Goal: Browse casually: Explore the website without a specific task or goal

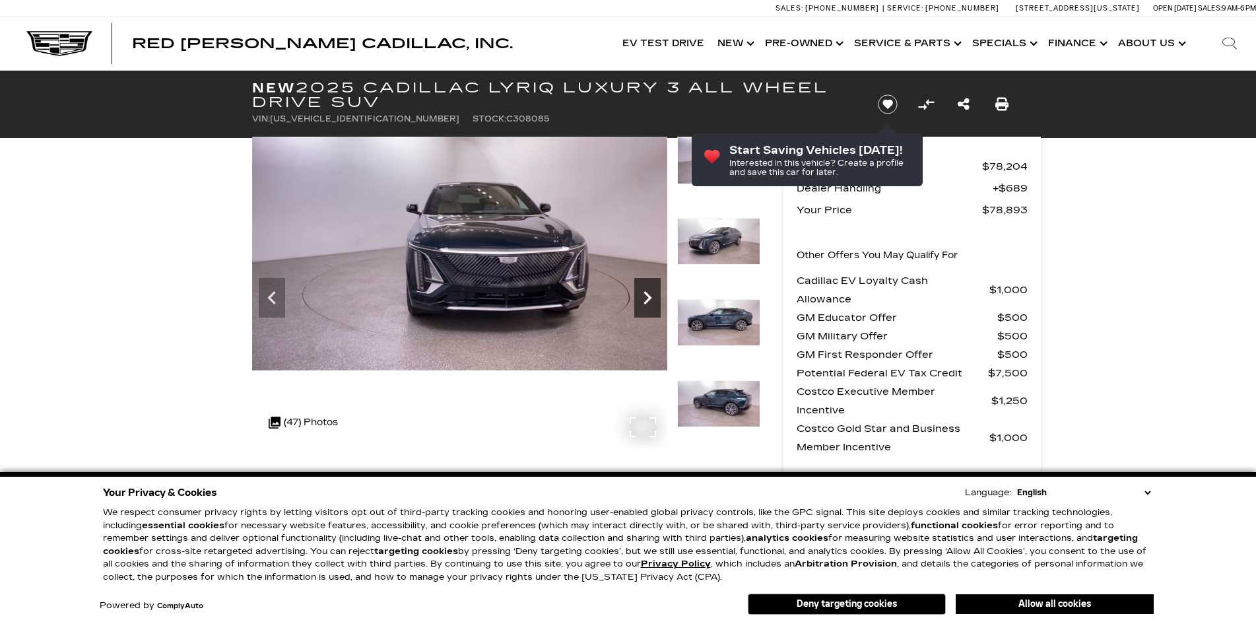
click at [642, 299] on icon "Next" at bounding box center [647, 297] width 26 height 26
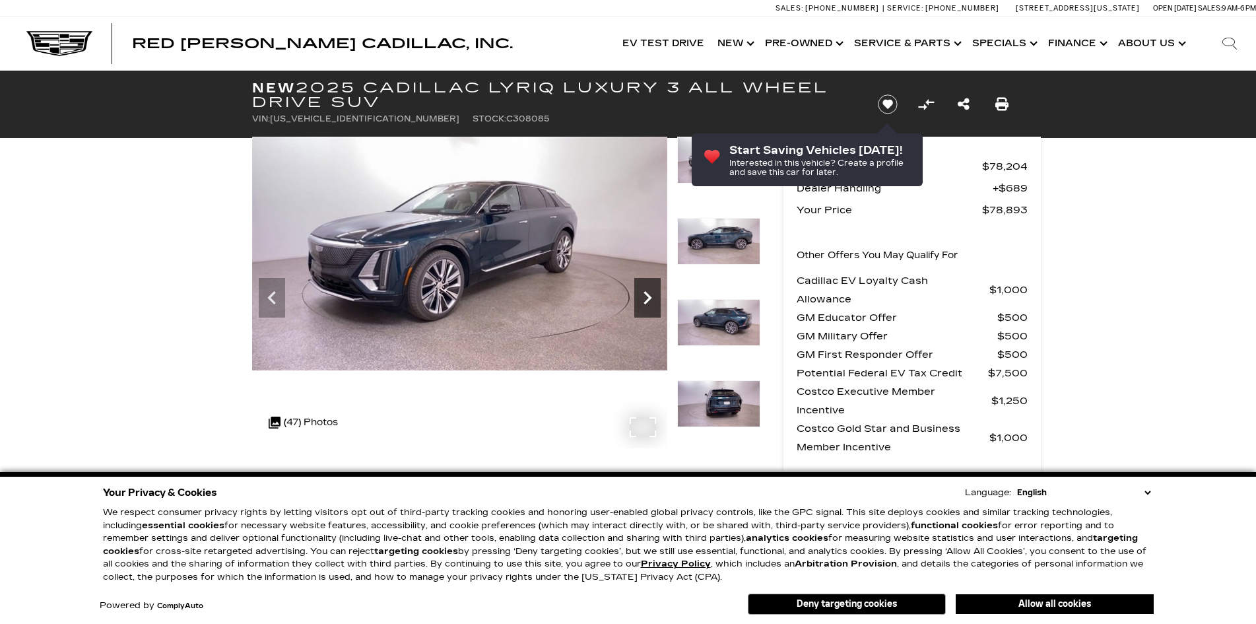
click at [646, 300] on icon "Next" at bounding box center [648, 297] width 8 height 13
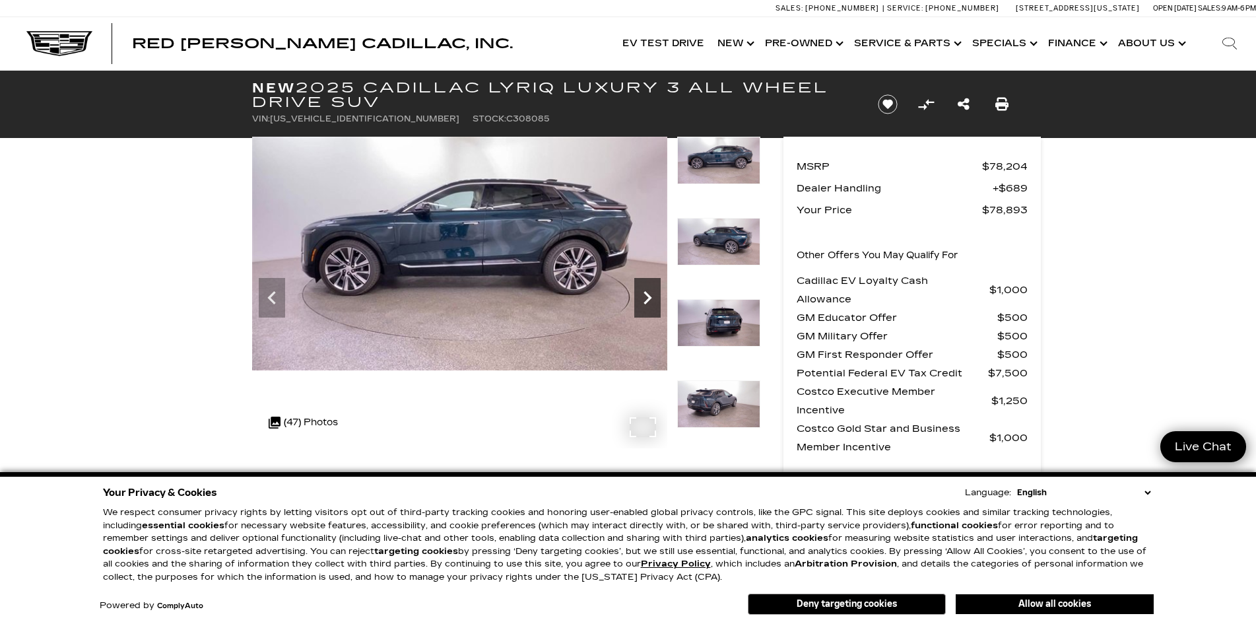
click at [646, 300] on icon "Next" at bounding box center [648, 297] width 8 height 13
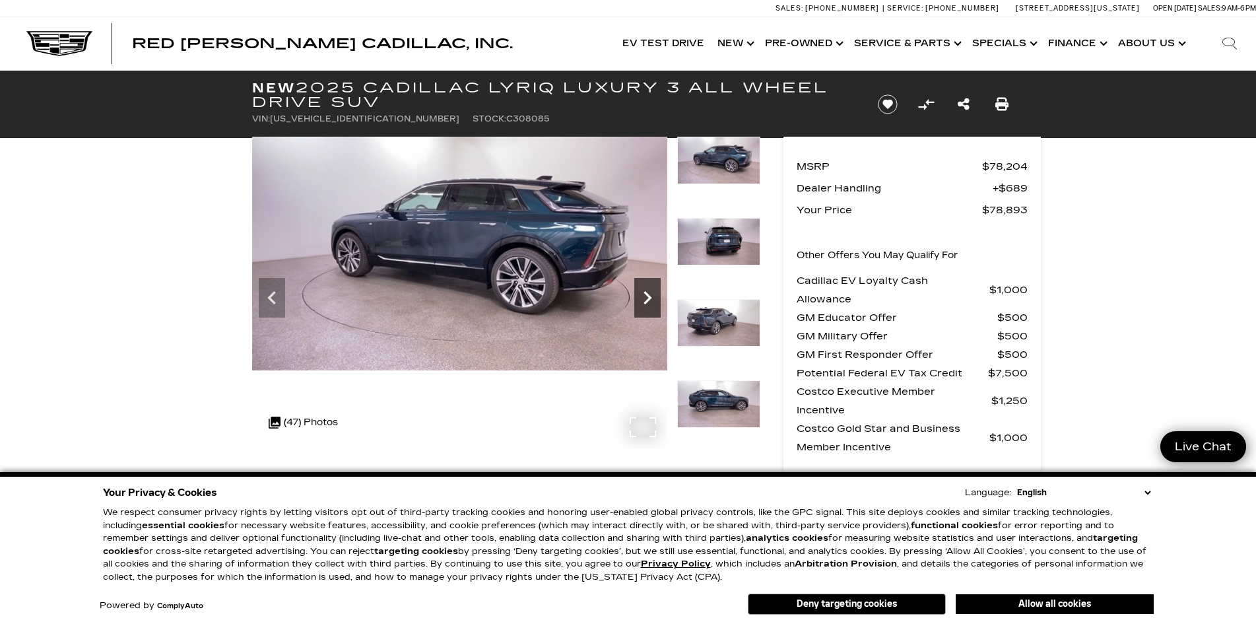
click at [646, 300] on icon "Next" at bounding box center [648, 297] width 8 height 13
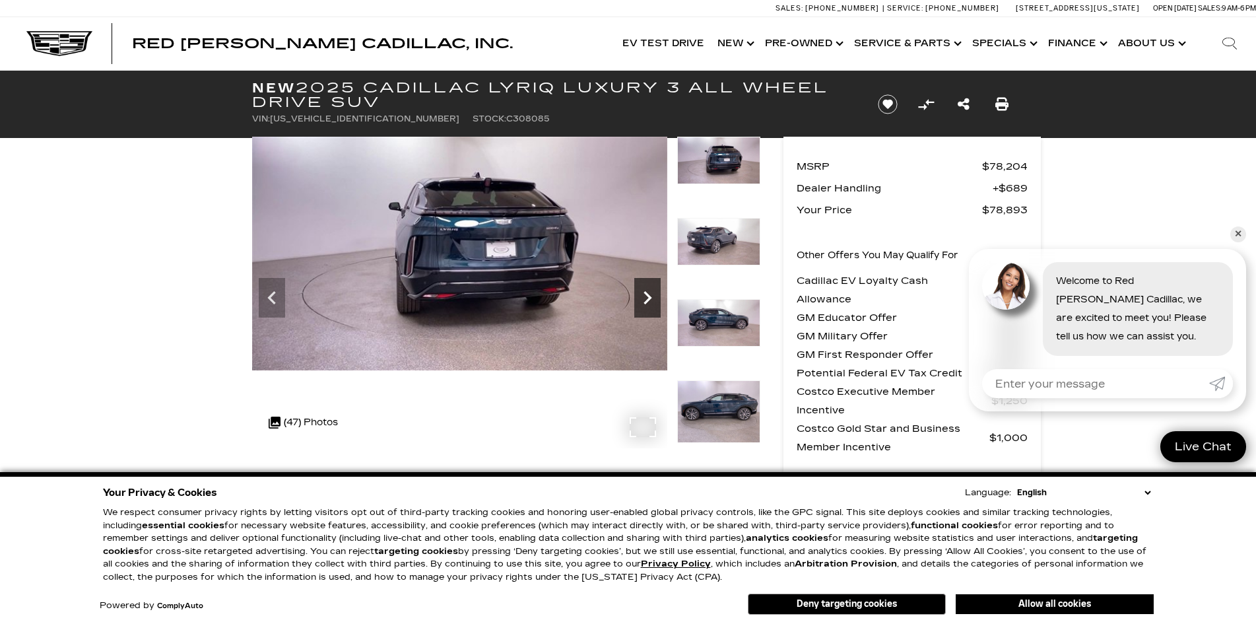
click at [646, 300] on icon "Next" at bounding box center [648, 297] width 8 height 13
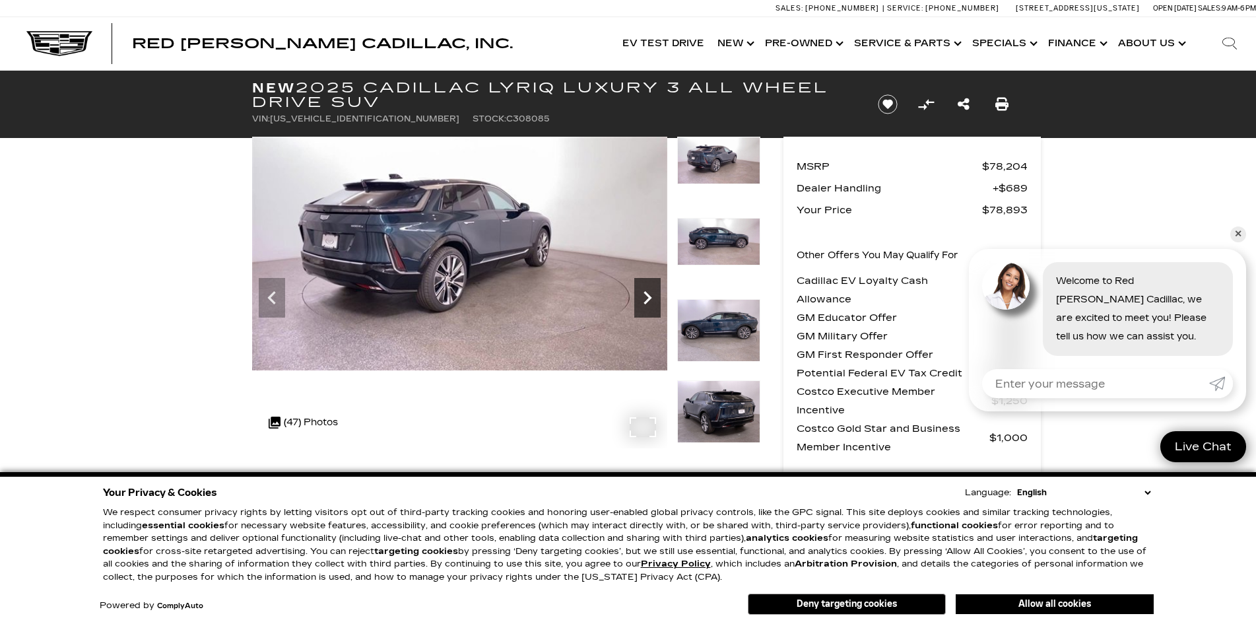
click at [646, 300] on icon "Next" at bounding box center [648, 297] width 8 height 13
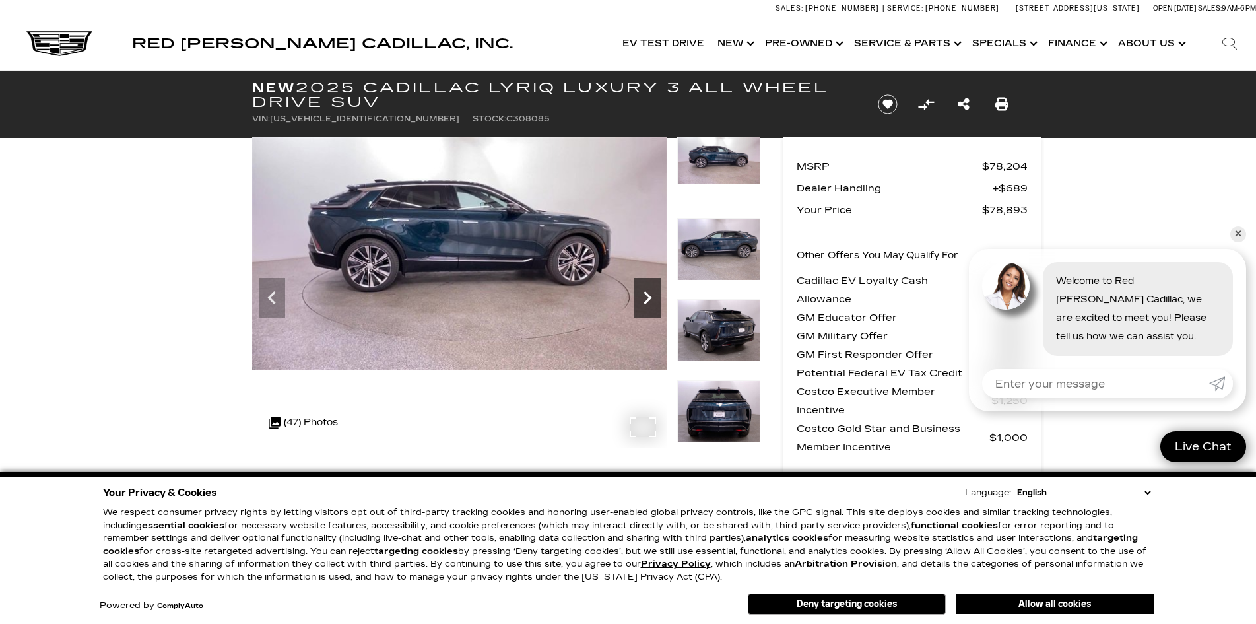
click at [646, 300] on icon "Next" at bounding box center [648, 297] width 8 height 13
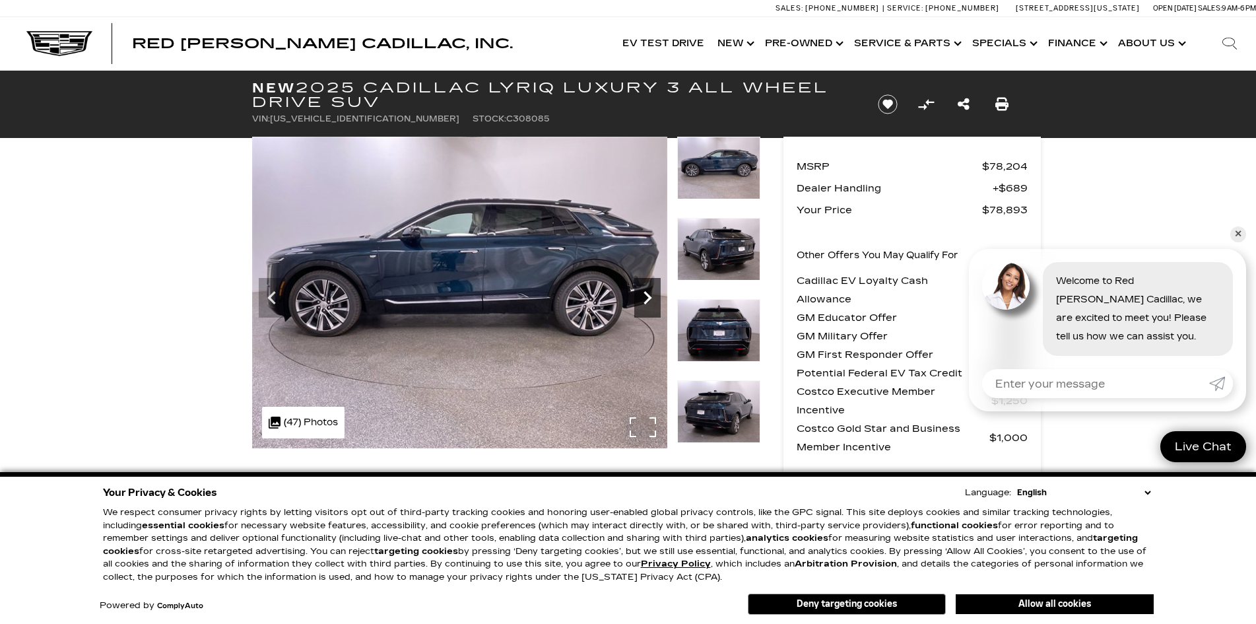
click at [646, 300] on icon "Next" at bounding box center [648, 297] width 8 height 13
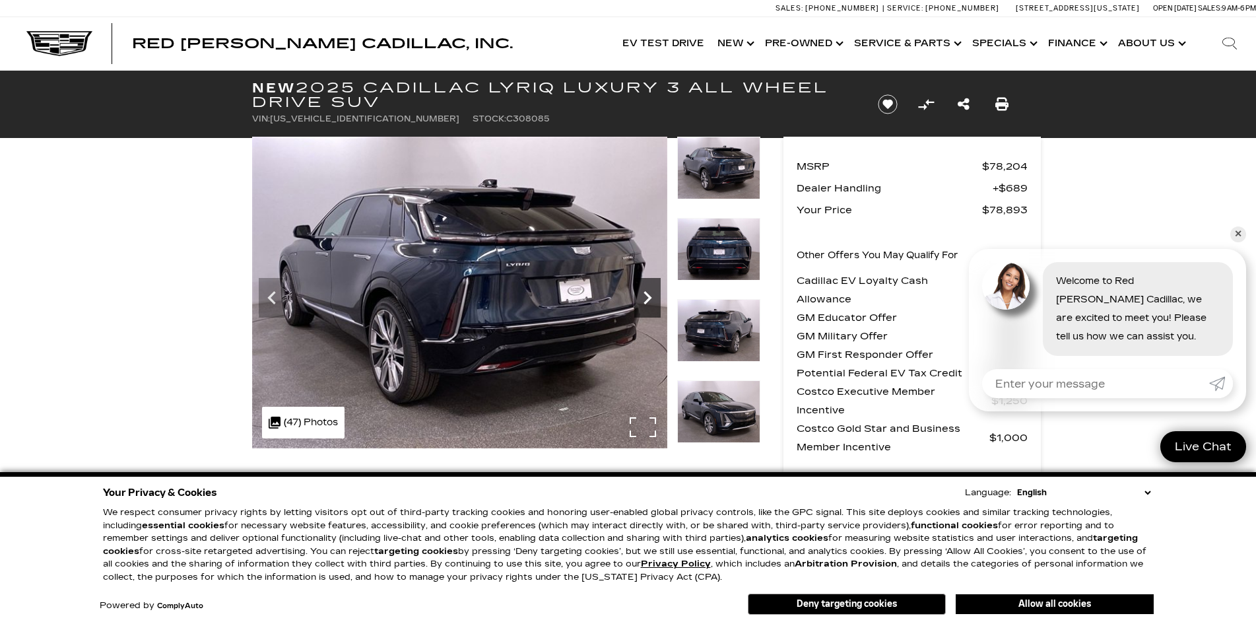
click at [646, 300] on icon "Next" at bounding box center [648, 297] width 8 height 13
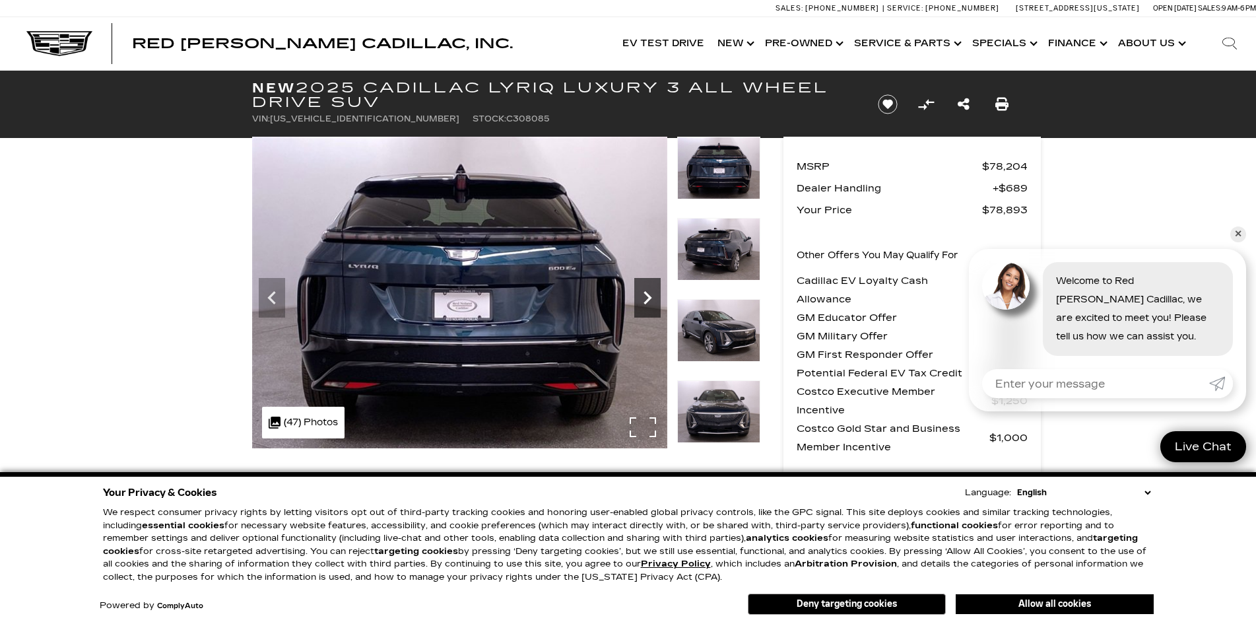
click at [646, 300] on icon "Next" at bounding box center [648, 297] width 8 height 13
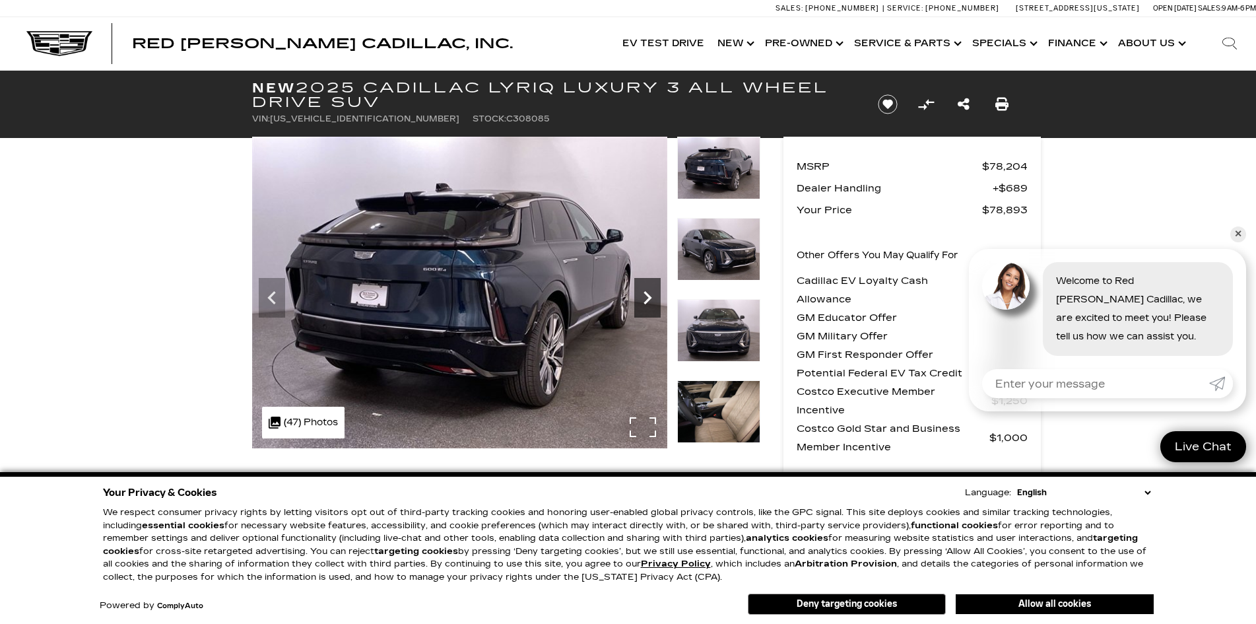
click at [646, 300] on icon "Next" at bounding box center [648, 297] width 8 height 13
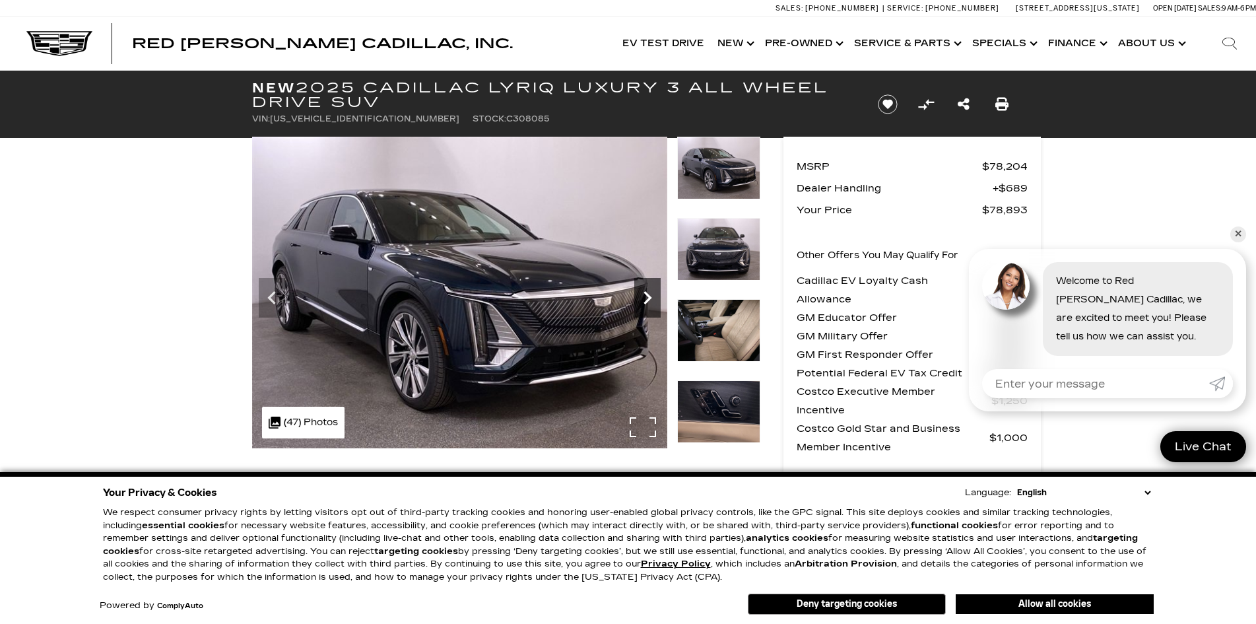
click at [646, 300] on icon "Next" at bounding box center [648, 297] width 8 height 13
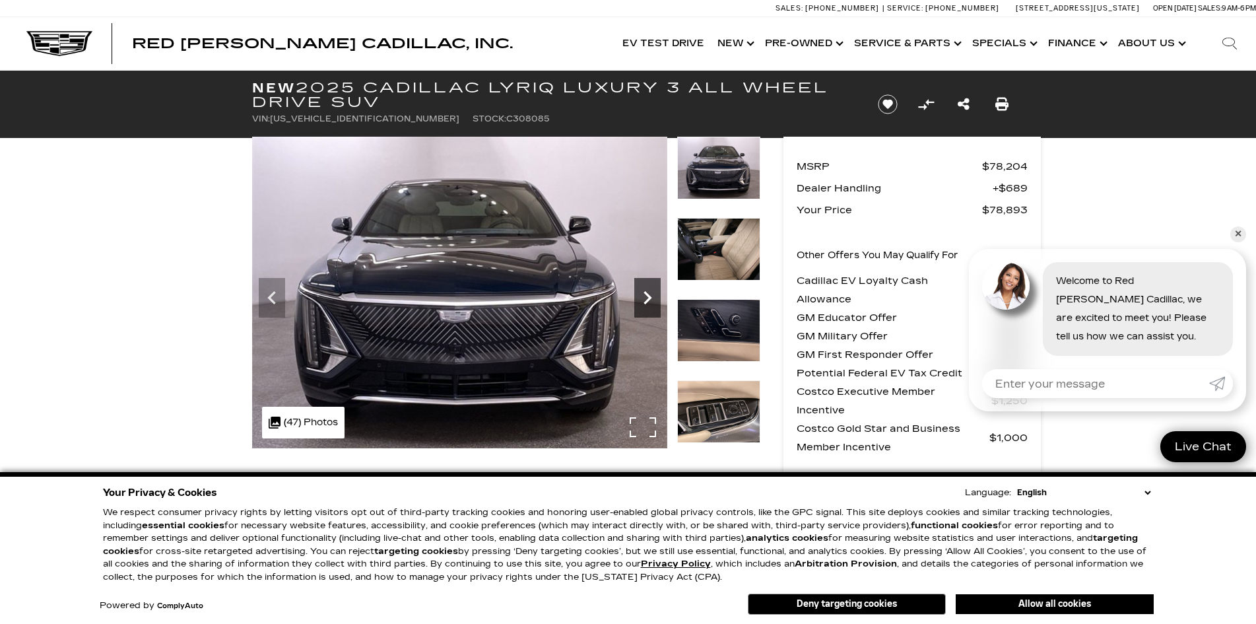
click at [646, 300] on icon "Next" at bounding box center [648, 297] width 8 height 13
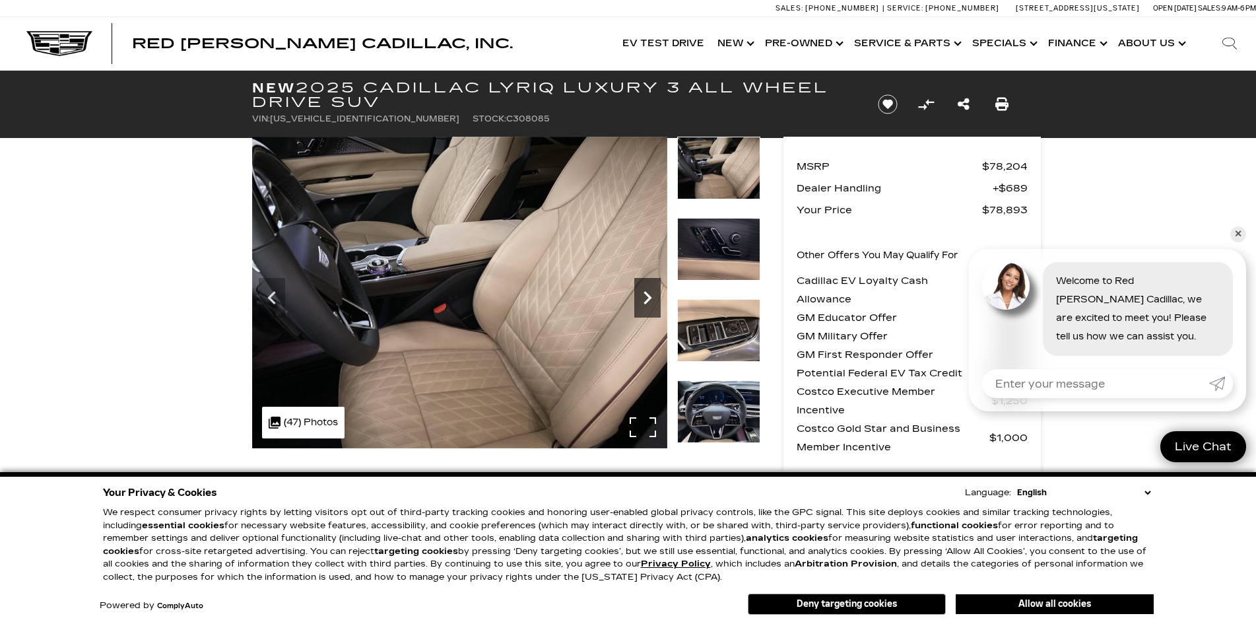
click at [646, 300] on icon "Next" at bounding box center [648, 297] width 8 height 13
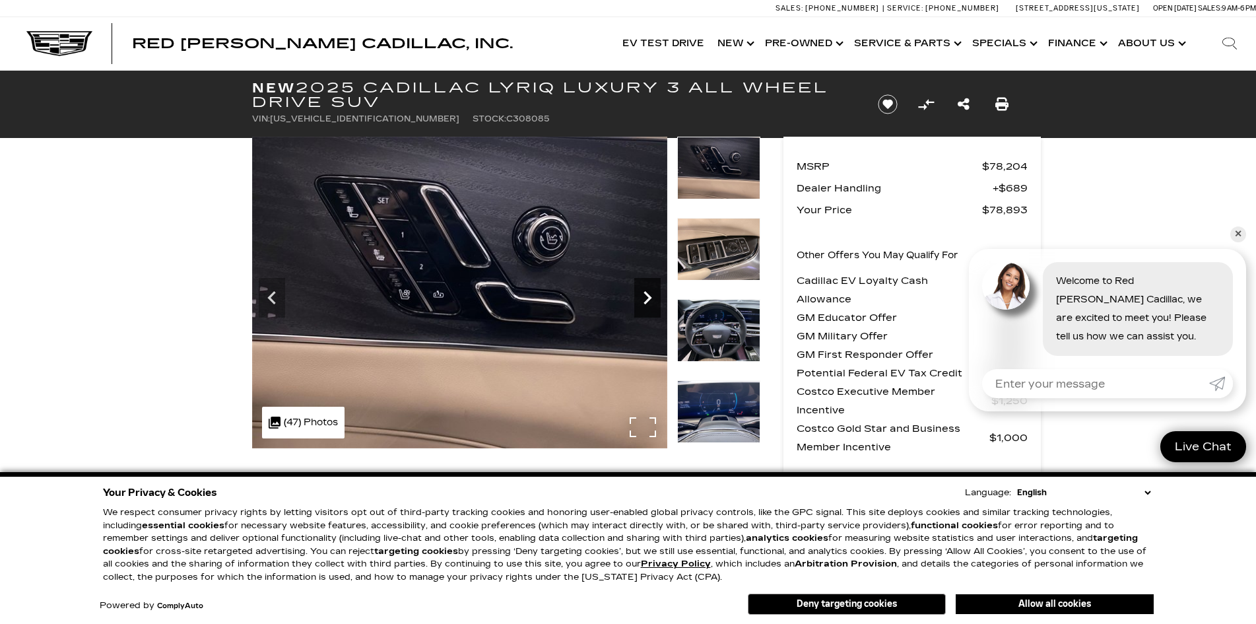
click at [649, 298] on icon "Next" at bounding box center [648, 297] width 8 height 13
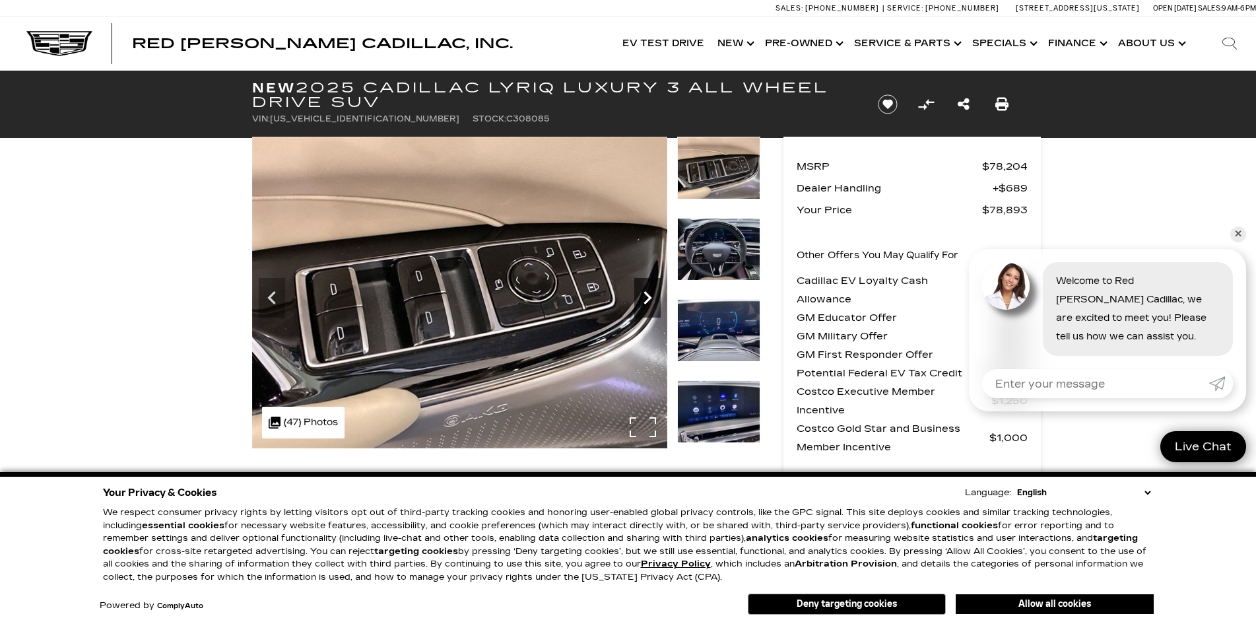
click at [649, 298] on icon "Next" at bounding box center [648, 297] width 8 height 13
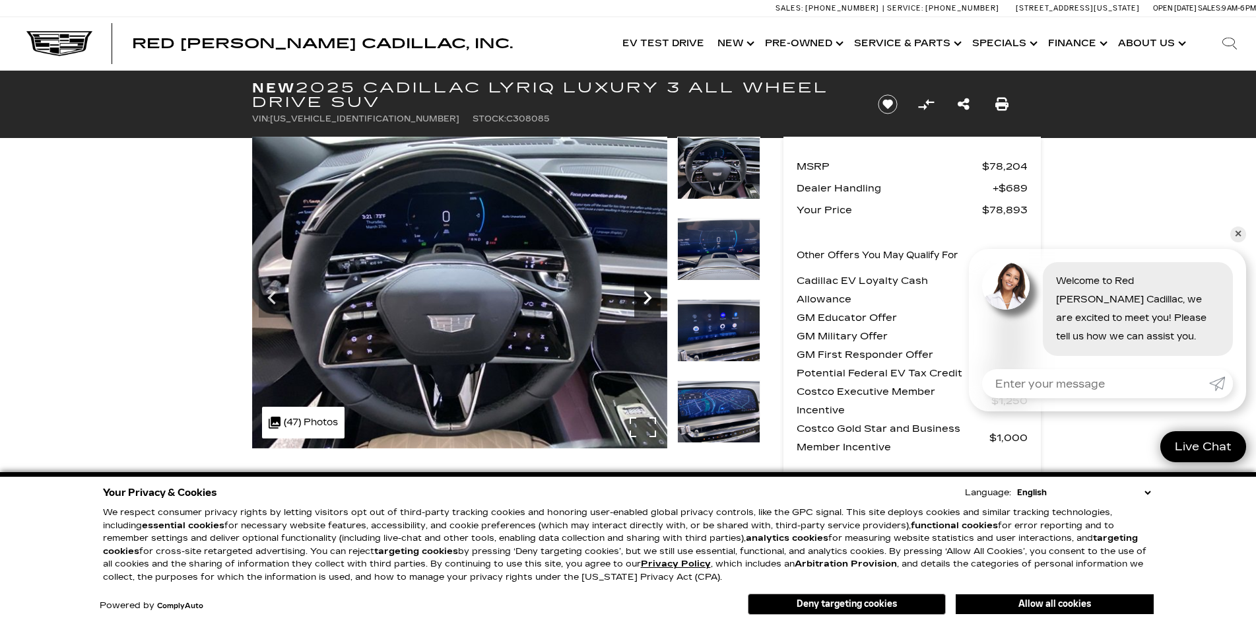
click at [649, 298] on icon "Next" at bounding box center [648, 297] width 8 height 13
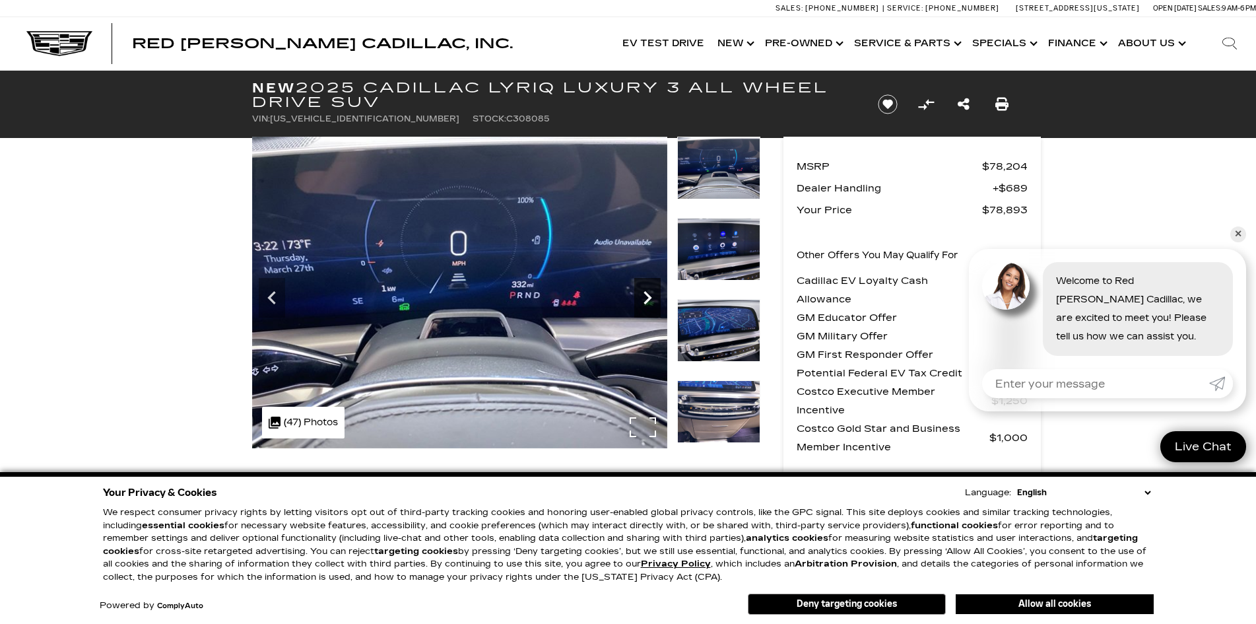
click at [649, 298] on icon "Next" at bounding box center [648, 297] width 8 height 13
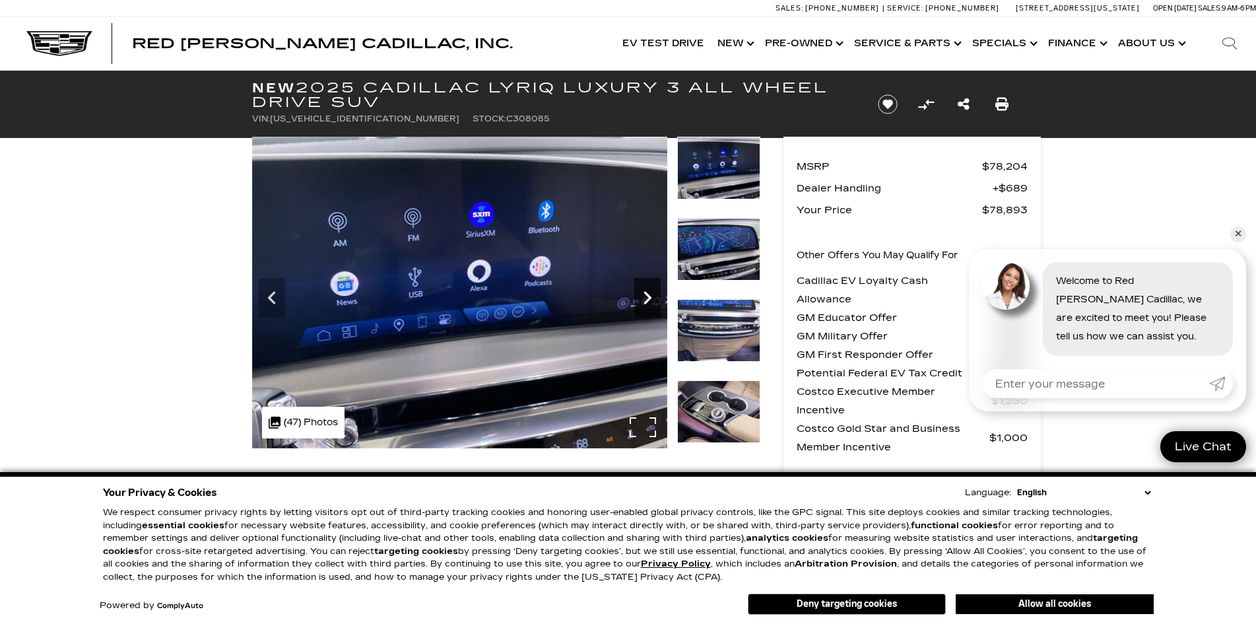
click at [649, 298] on icon "Next" at bounding box center [648, 297] width 8 height 13
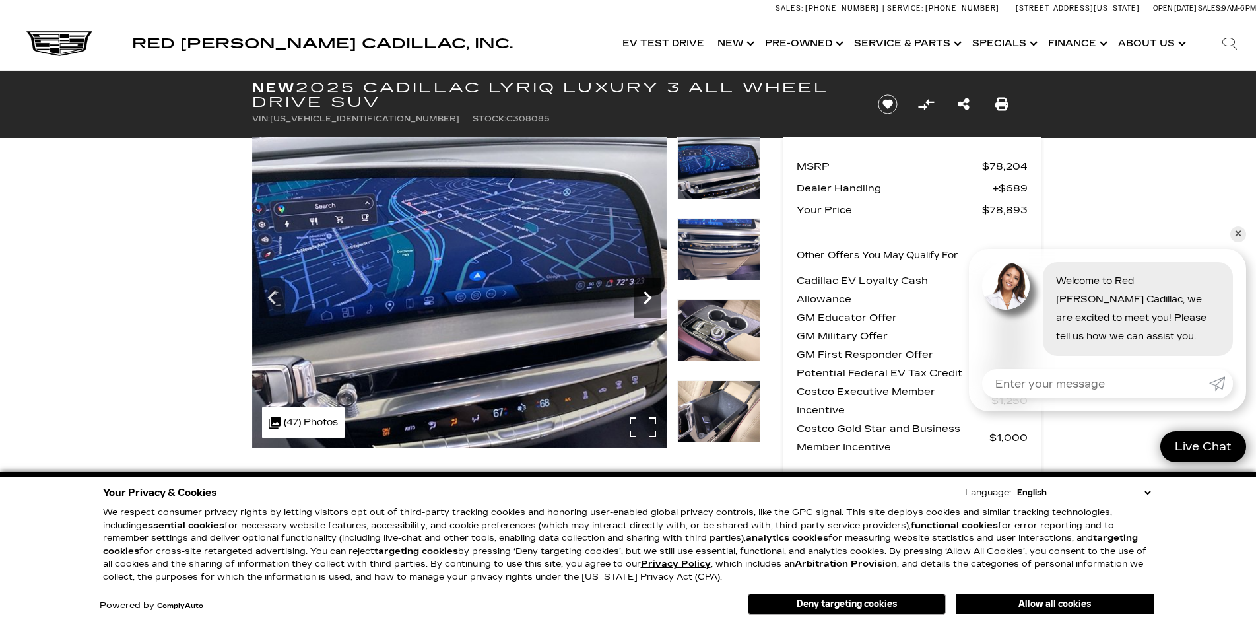
click at [649, 298] on icon "Next" at bounding box center [648, 297] width 8 height 13
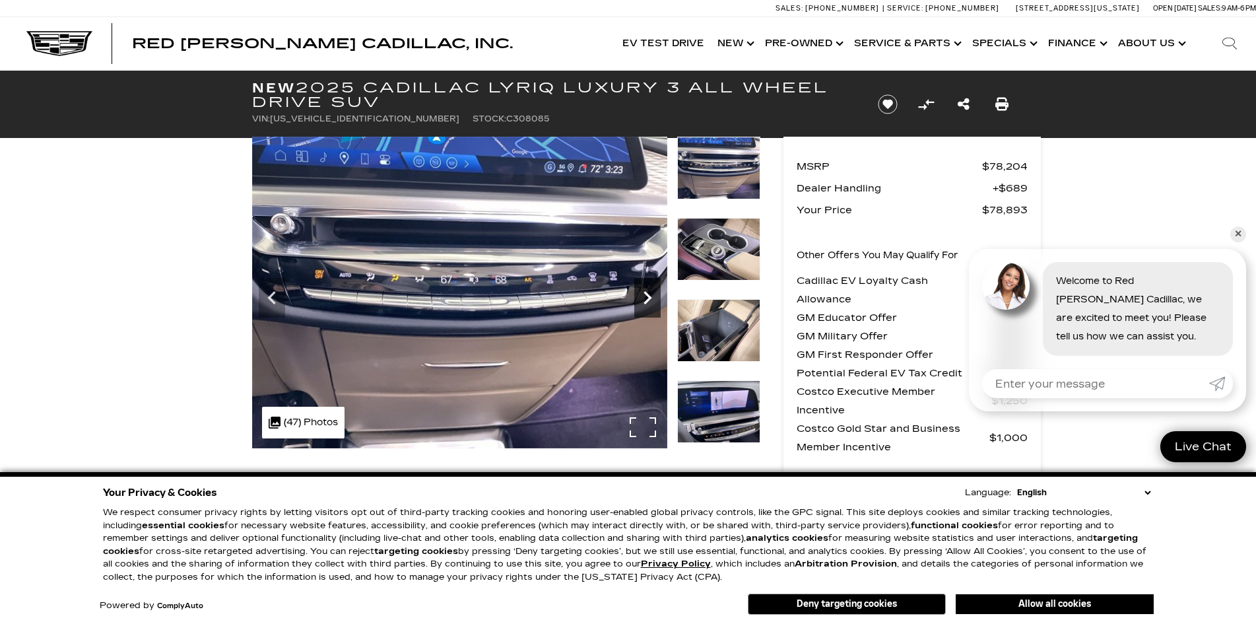
click at [648, 306] on icon "Next" at bounding box center [647, 297] width 26 height 26
